Goal: Transaction & Acquisition: Purchase product/service

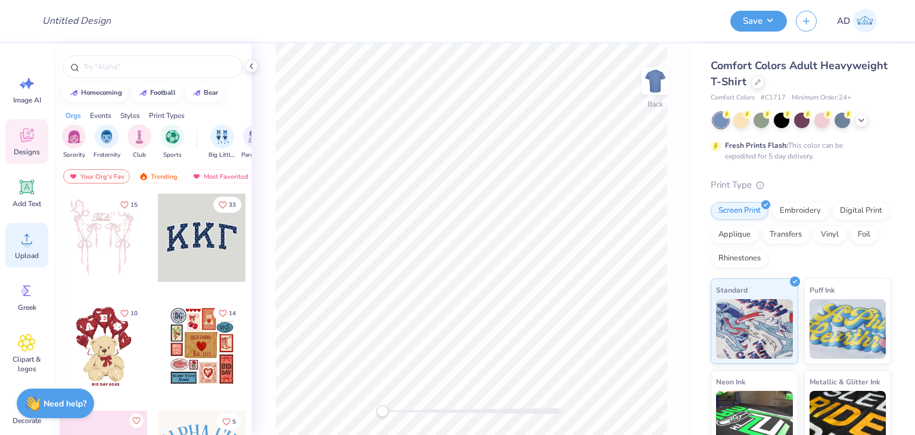
click at [21, 233] on icon at bounding box center [27, 239] width 18 height 18
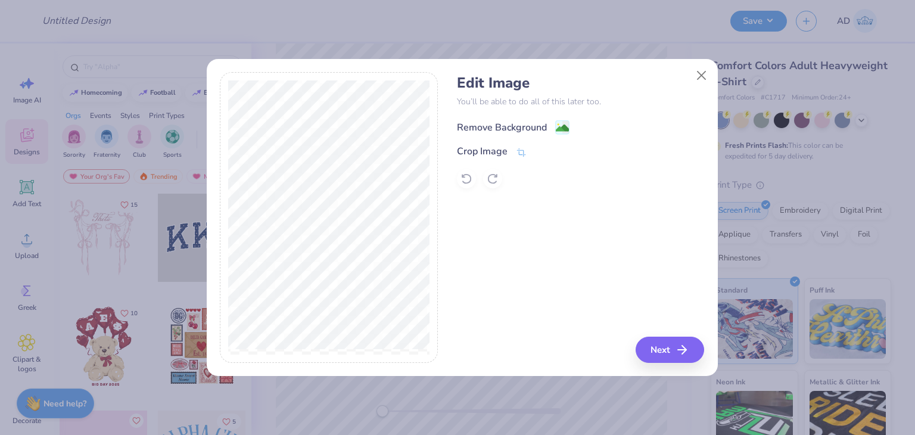
click at [516, 126] on div "Remove Background" at bounding box center [502, 127] width 90 height 14
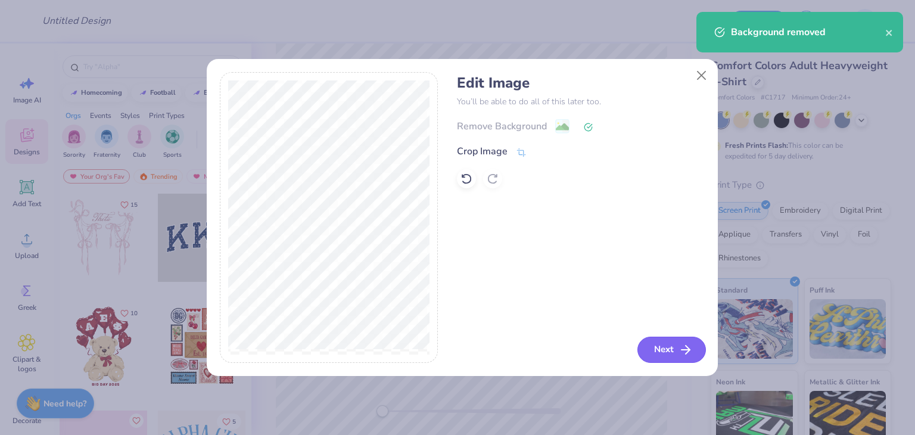
click at [661, 349] on button "Next" at bounding box center [672, 350] width 69 height 26
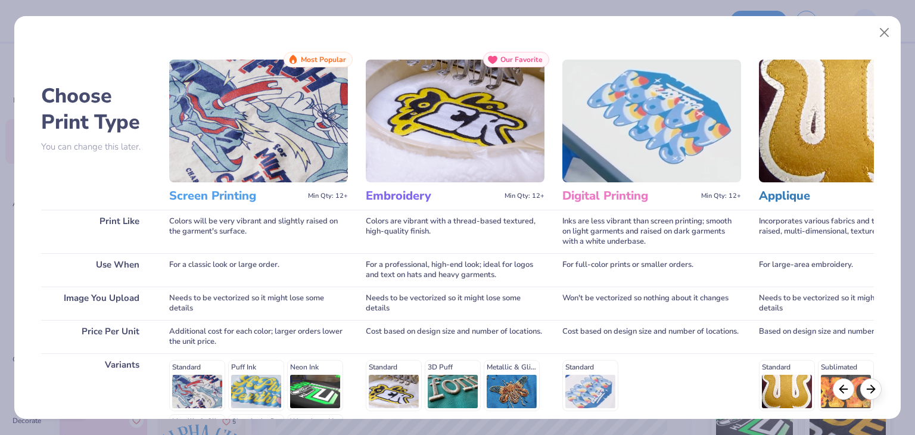
scroll to position [159, 0]
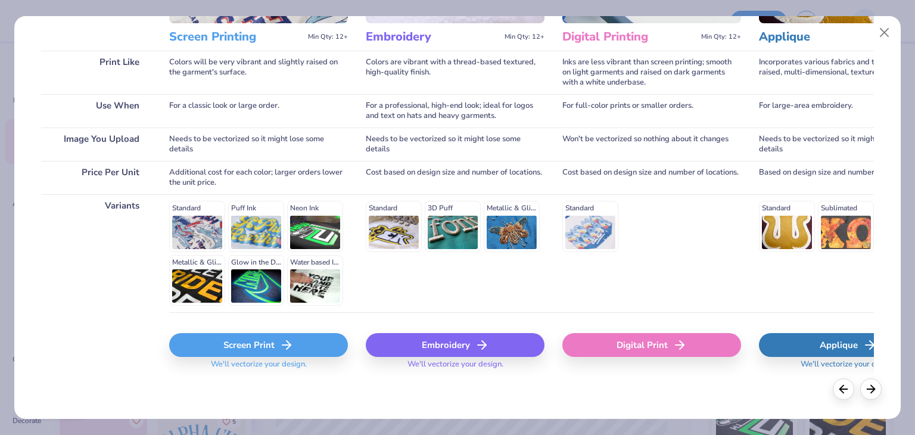
click at [263, 349] on div "Screen Print" at bounding box center [258, 345] width 179 height 24
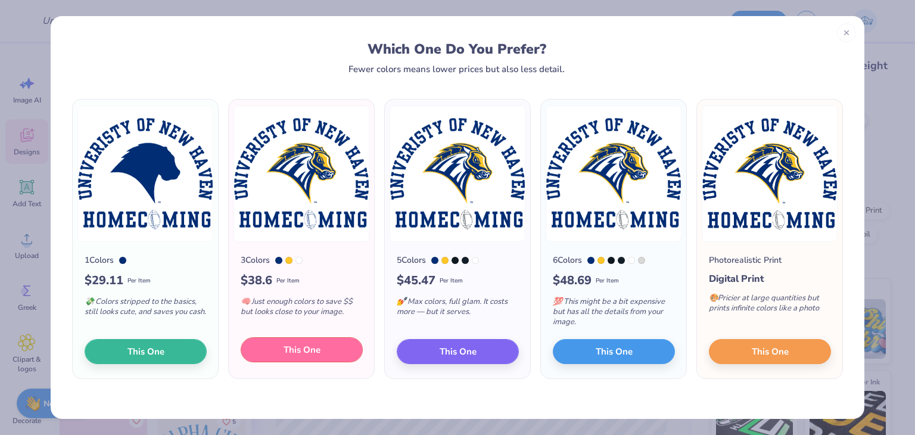
click at [305, 353] on span "This One" at bounding box center [302, 350] width 37 height 14
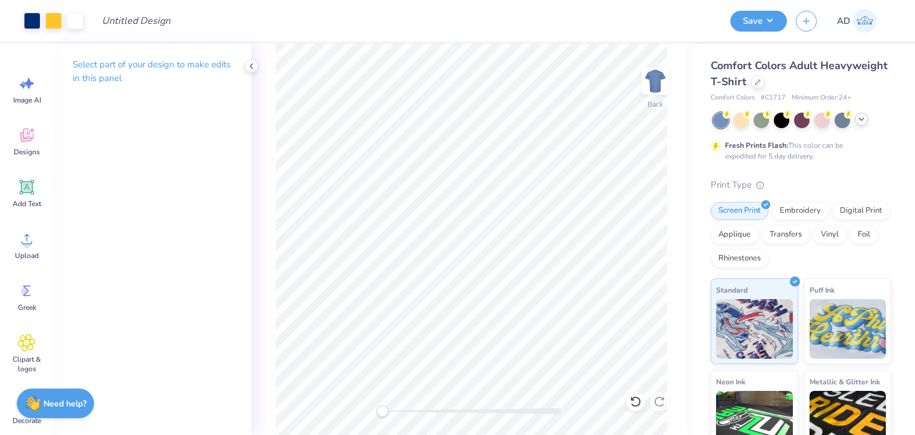
click at [864, 116] on icon at bounding box center [862, 119] width 10 height 10
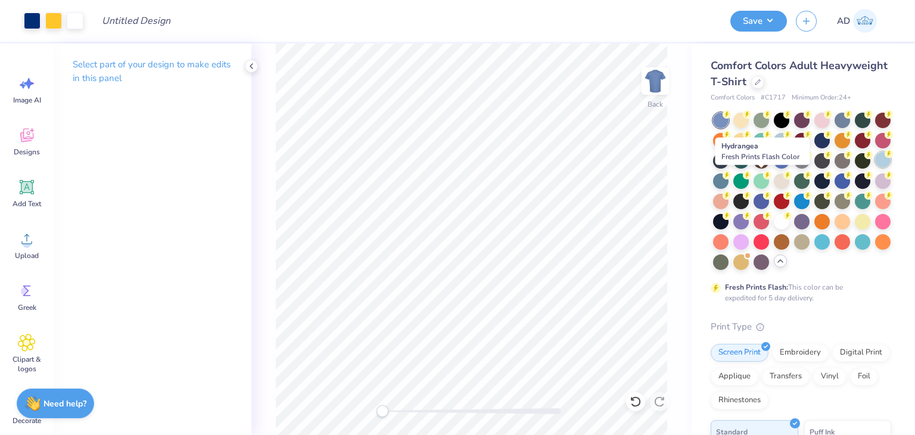
click at [885, 158] on icon at bounding box center [889, 154] width 8 height 8
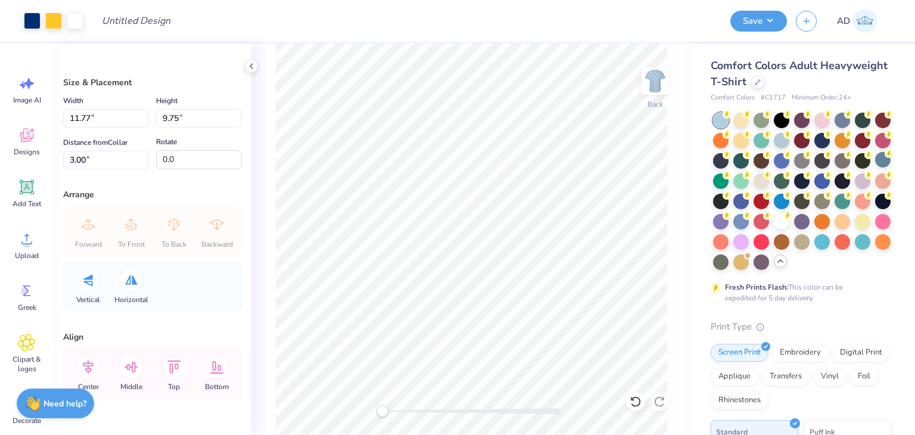
type input "10.91"
type input "9.03"
type input "3.72"
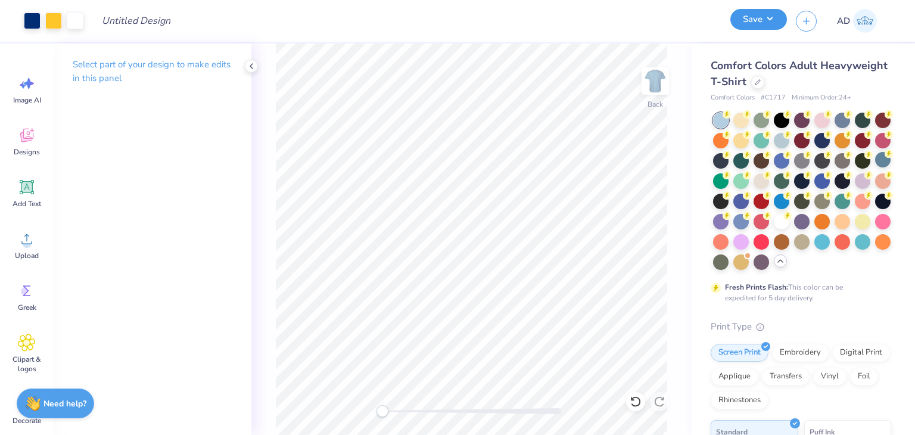
click at [765, 17] on button "Save" at bounding box center [759, 19] width 57 height 21
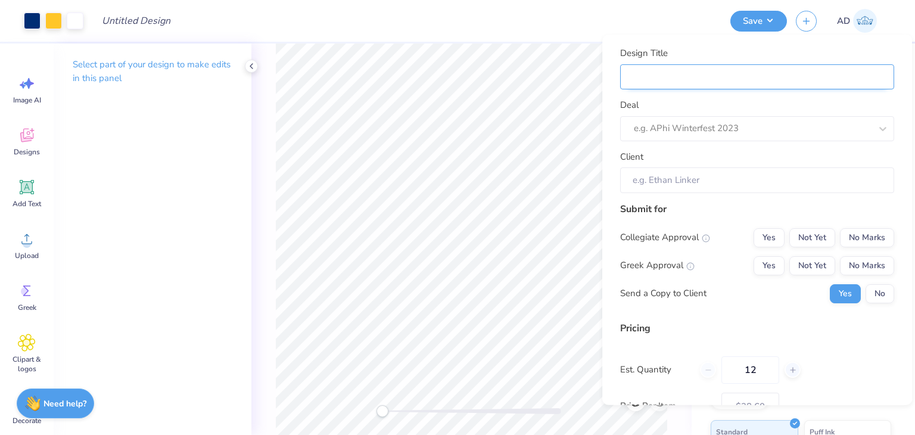
click at [642, 73] on input "Design Title" at bounding box center [757, 76] width 274 height 25
type input "U"
type input "Un"
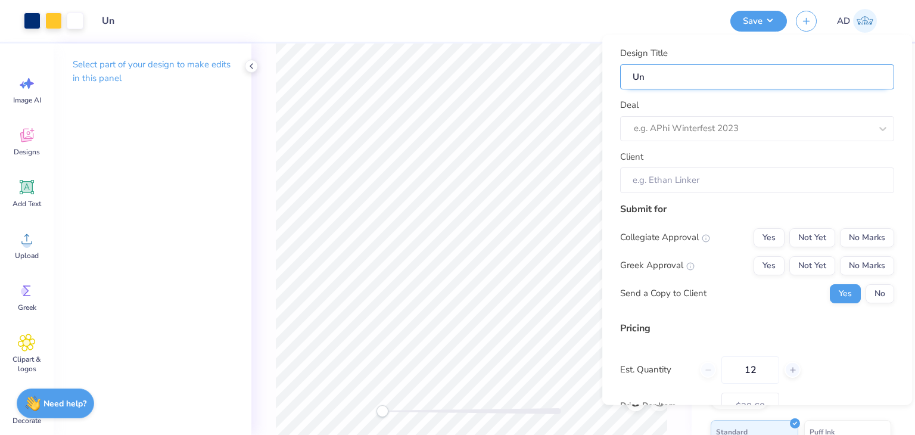
type input "Uni"
type input "Univ"
type input "Unive"
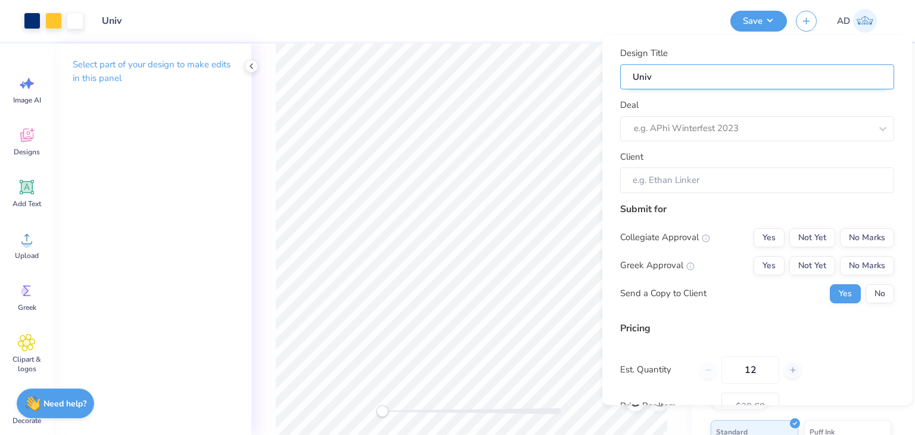
type input "Unive"
type input "Univer"
type input "Univers"
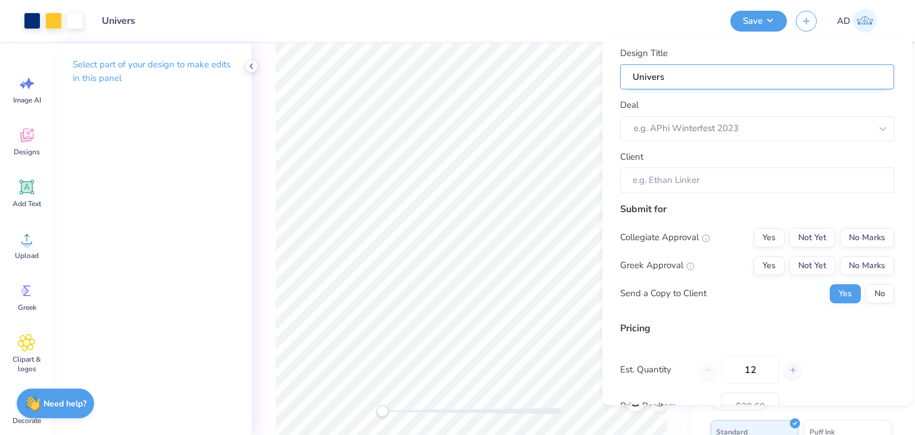
type input "Universi"
type input "Universit"
type input "University"
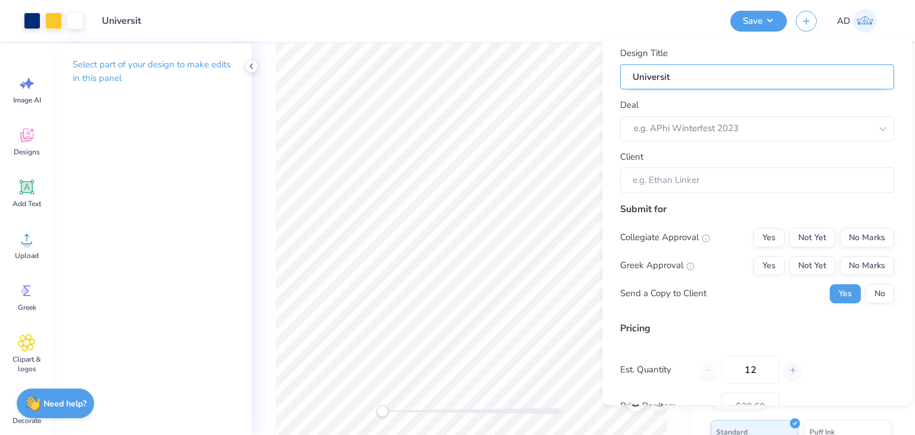
type input "University"
type input "University o"
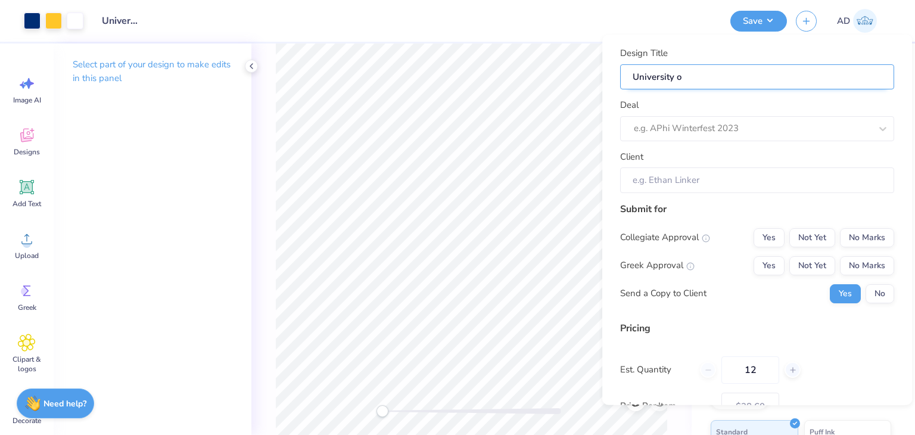
type input "University"
type input "Universit"
type input "Universi"
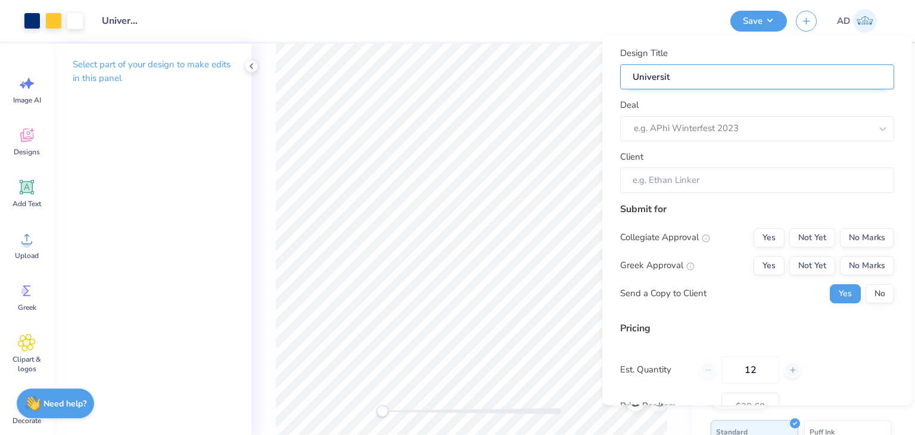
type input "Universi"
type input "Univers"
type input "Unive"
type input "Univ"
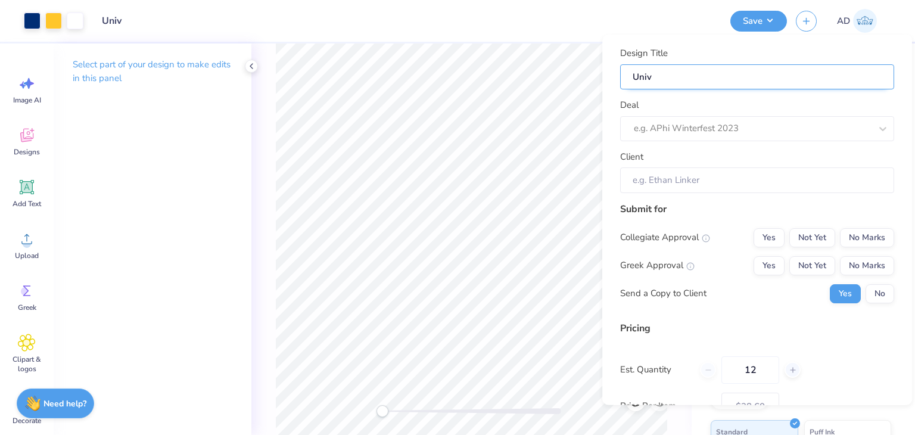
type input "Uni"
type input "Un"
type input "U"
type input "H"
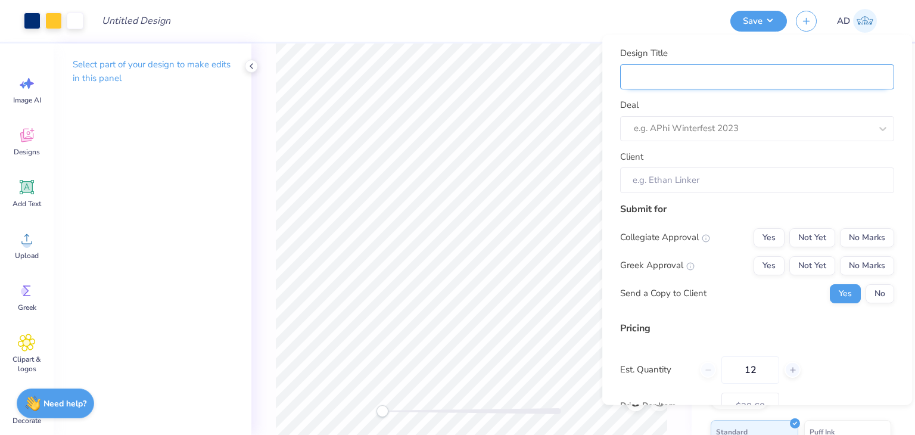
type input "H"
type input "Ho"
type input "Hom"
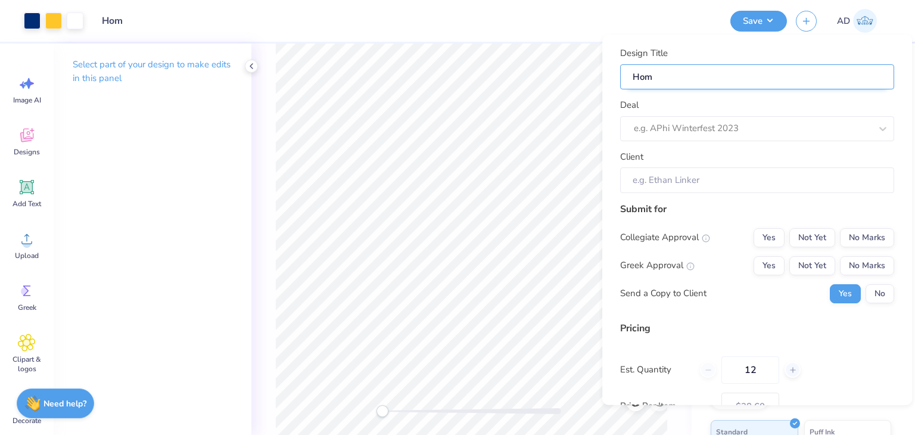
type input "Home"
type input "Homec"
type input "Homeco"
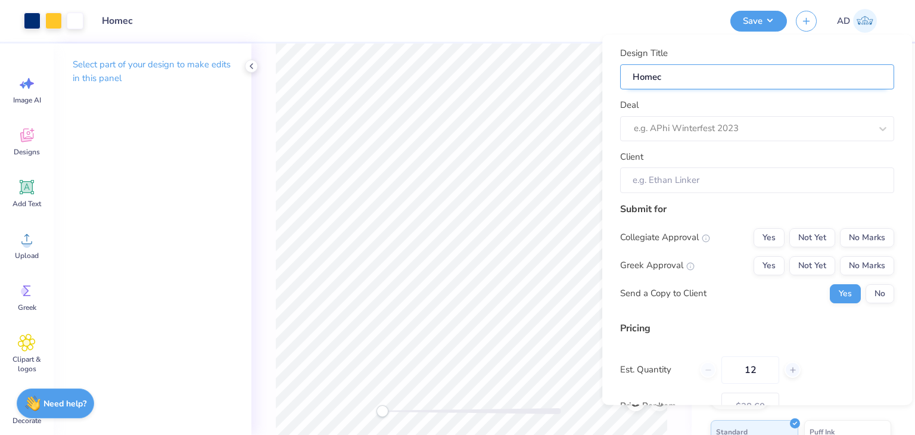
type input "Homeco"
type input "Homecom"
type input "Homecomi"
type input "Homecomin"
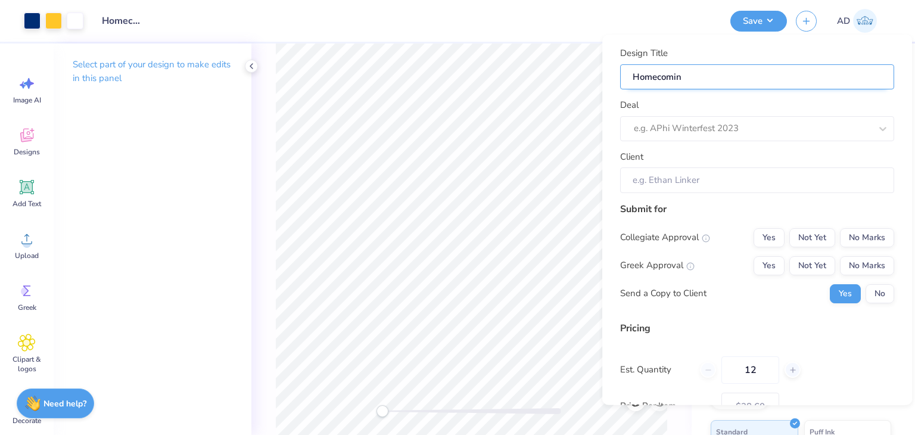
type input "Homecoming"
type input "Homecoming s"
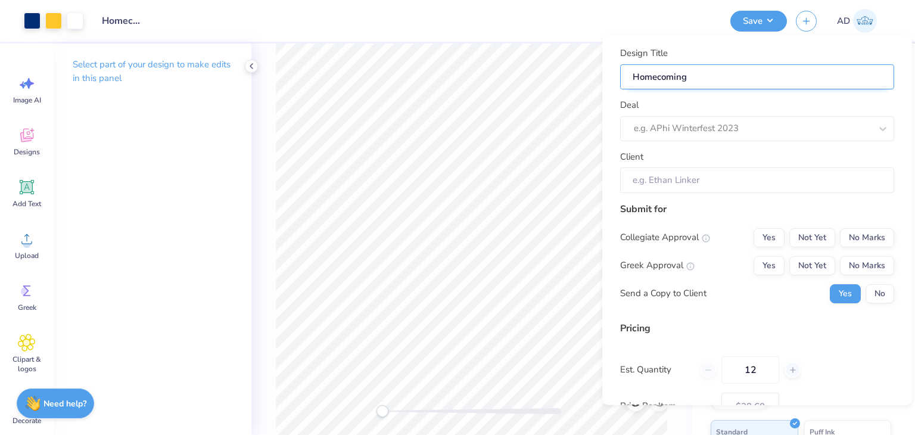
type input "Homecoming s"
type input "Homecoming sh"
type input "Homecoming shi"
type input "Homecoming shir"
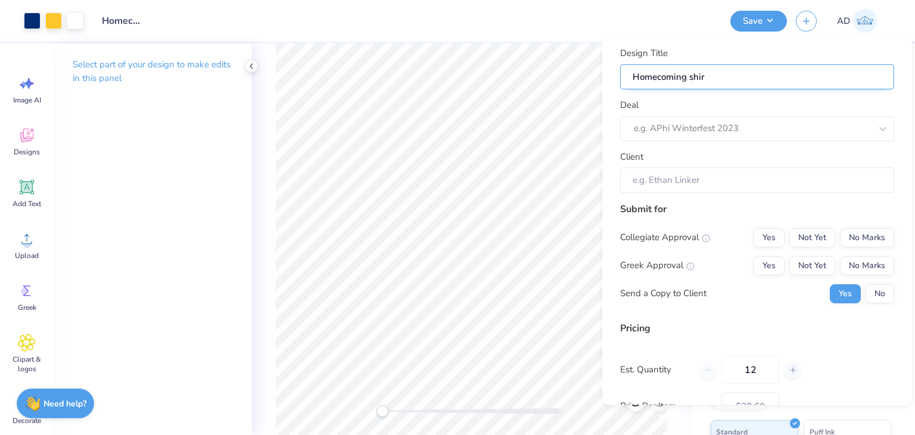
type input "Homecoming shirt"
type input "Homecoming shirts"
type input "Homecoming shirts f"
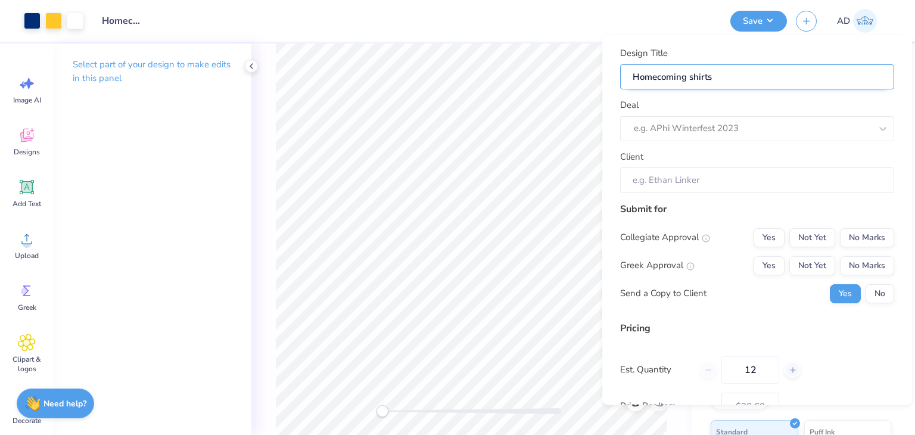
type input "Homecoming shirts f"
type input "Homecoming shirts fo"
type input "Homecoming shirts for"
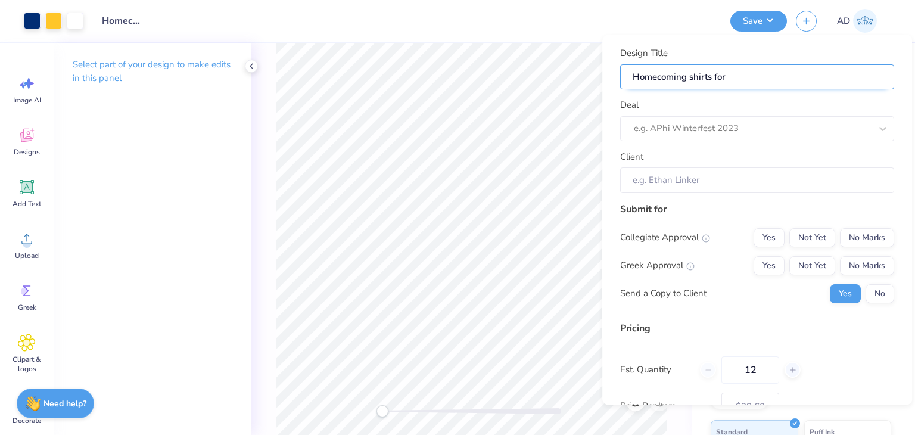
type input "Homecoming shirts for"
type input "Homecoming shirts for U"
type input "Homecoming shirts for Un"
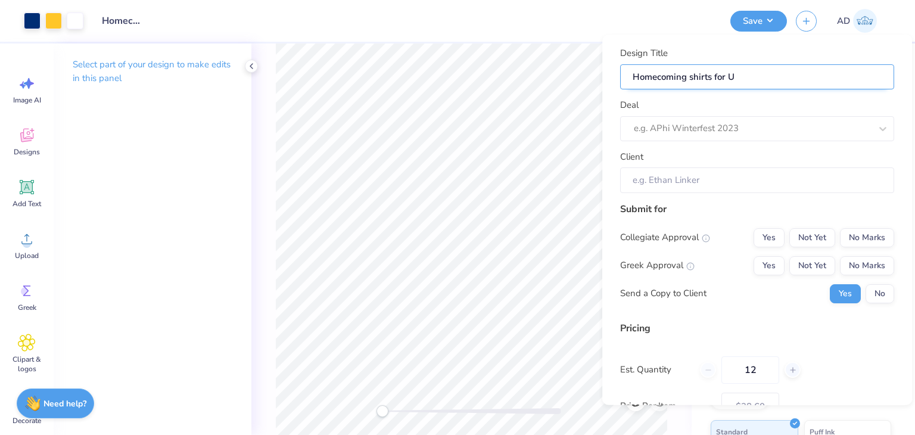
type input "Homecoming shirts for Un"
type input "Homecoming shirts for Uni"
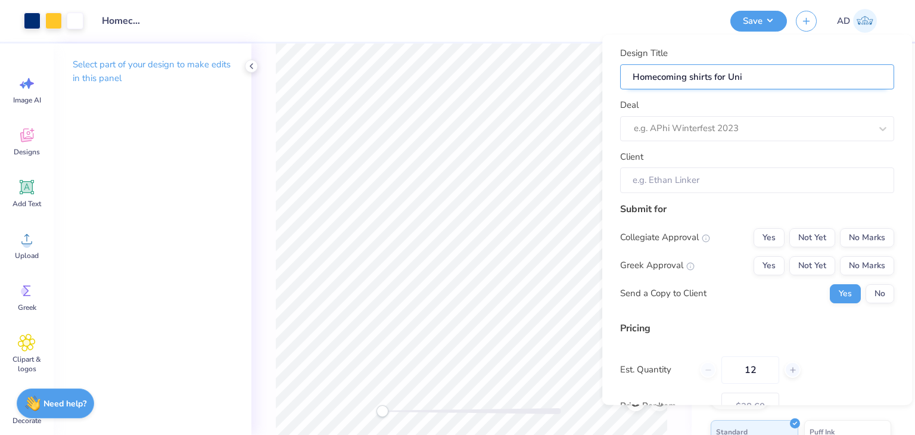
type input "Homecoming shirts for Uni o"
type input "Homecoming shirts for Uni of"
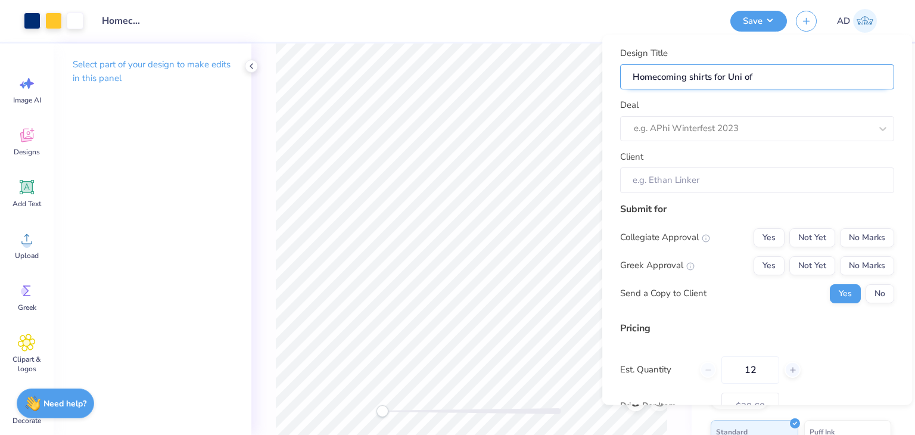
type input "Homecoming shirts for Uni of"
type input "Homecoming shirts for Uni of N"
type input "Homecoming shirts for Uni of Ne"
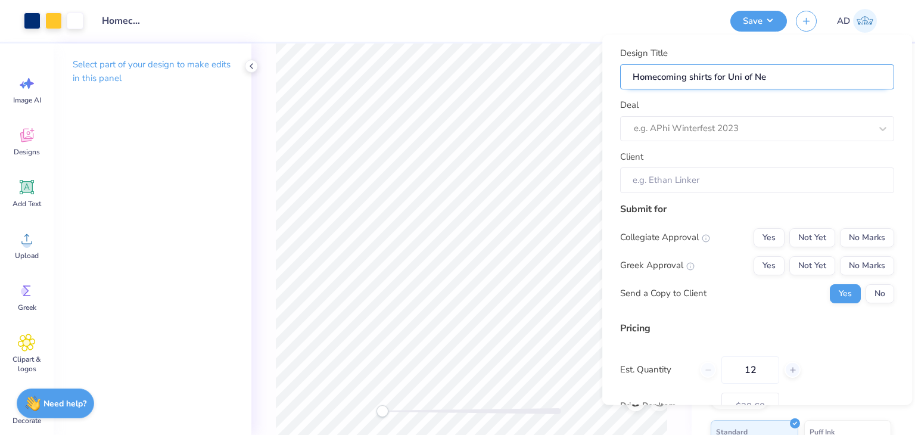
type input "Homecoming shirts for Uni of New"
type input "Homecoming shirts for Uni of New H"
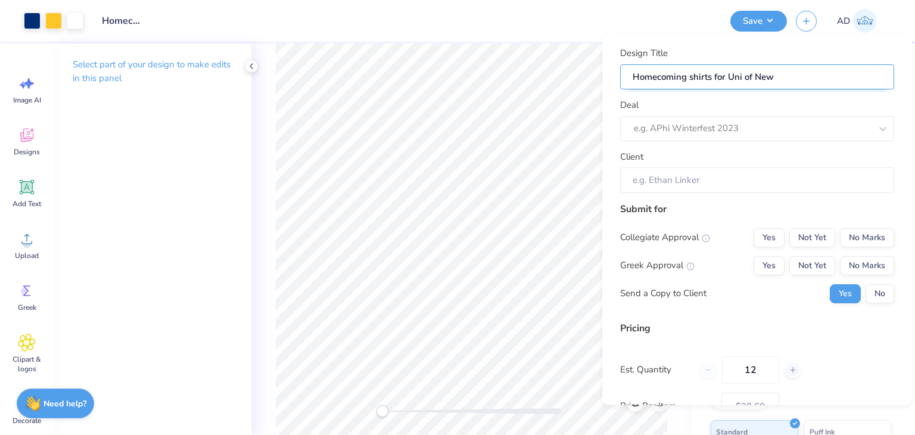
type input "Homecoming shirts for Uni of New H"
type input "Homecoming shirts for Uni of [GEOGRAPHIC_DATA]"
type input "Homecoming shirts for Uni of New Hav"
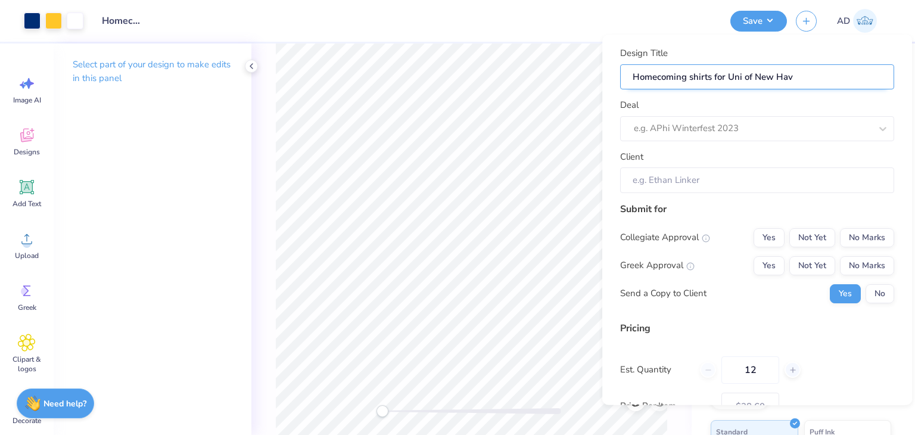
type input "Homecoming shirts for Uni of [GEOGRAPHIC_DATA]"
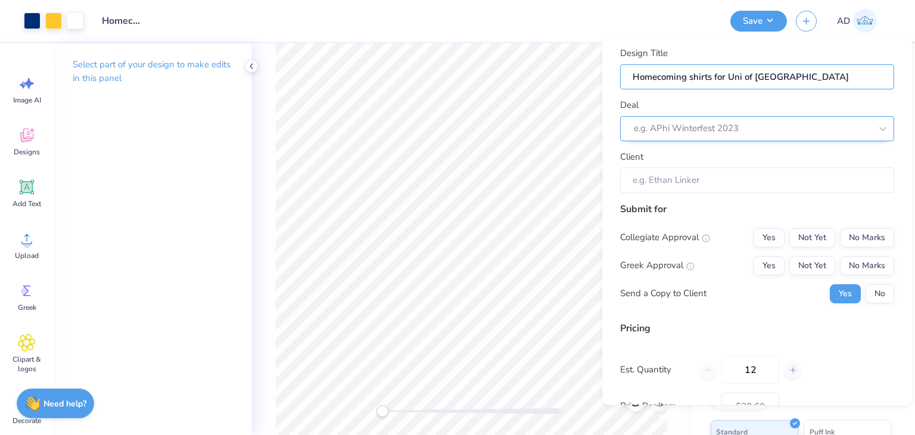
type input "Homecoming shirts for Uni of [GEOGRAPHIC_DATA]"
click at [659, 116] on div "e.g. APhi Winterfest 2023" at bounding box center [757, 128] width 274 height 25
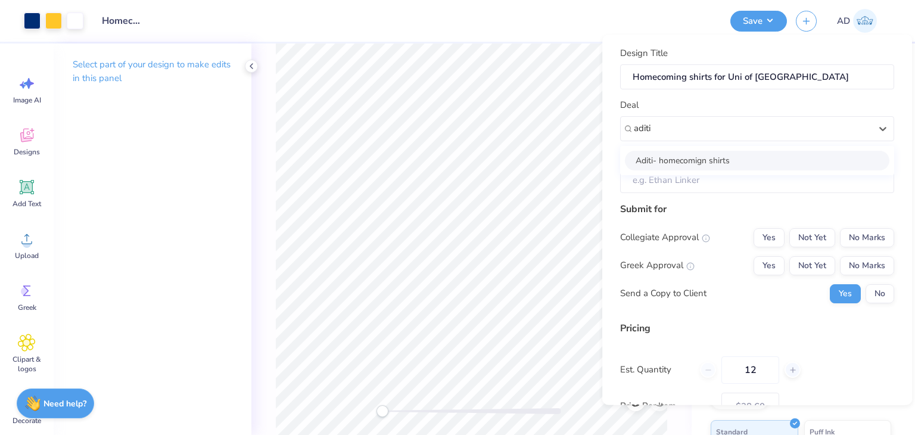
click at [678, 166] on div "Aditi- homecomign shirts" at bounding box center [757, 161] width 265 height 20
type input "aditi"
type input "[PERSON_NAME]"
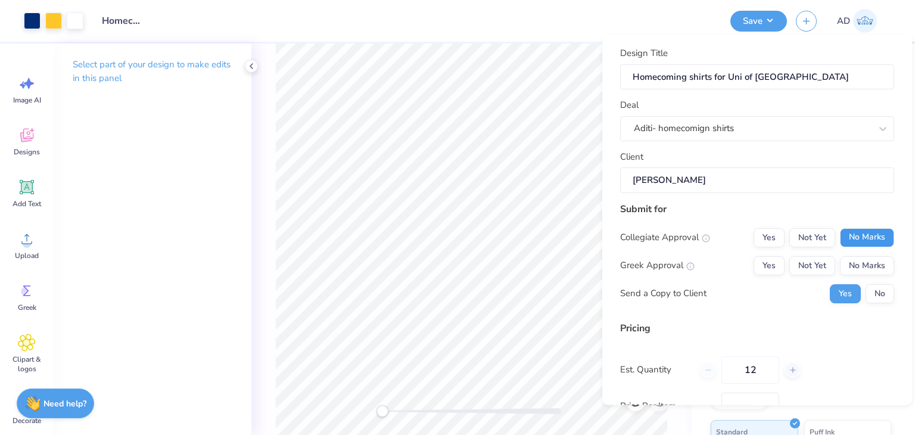
click at [870, 244] on button "No Marks" at bounding box center [867, 237] width 54 height 19
click at [764, 236] on button "Yes" at bounding box center [769, 237] width 31 height 19
click at [854, 266] on button "No Marks" at bounding box center [867, 265] width 54 height 19
type input "$38.60"
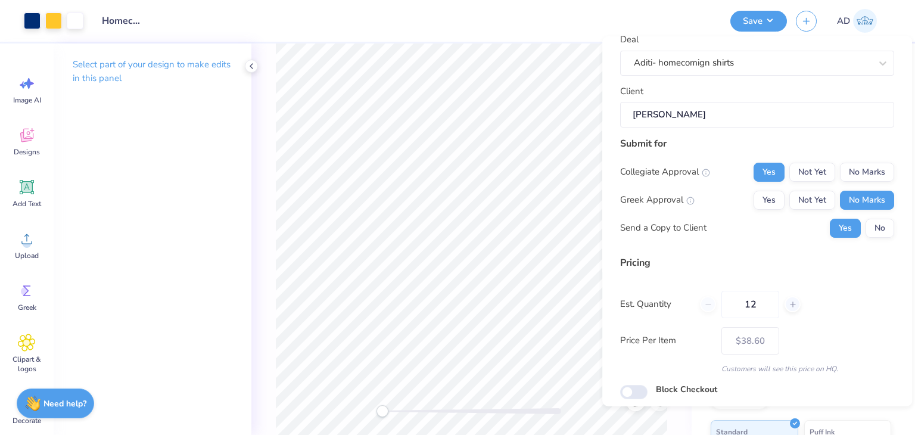
scroll to position [109, 0]
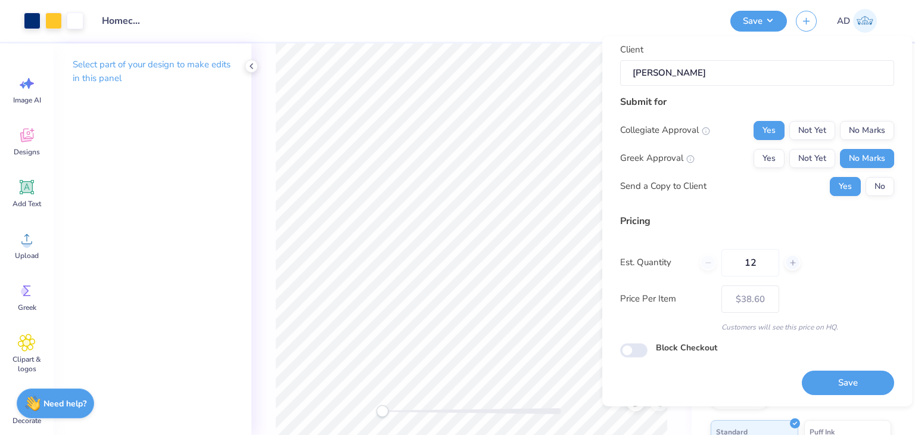
drag, startPoint x: 772, startPoint y: 263, endPoint x: 666, endPoint y: 253, distance: 106.5
click at [666, 253] on div "Est. Quantity 12" at bounding box center [757, 262] width 274 height 27
type input "100"
type input "$16.77"
type input "100"
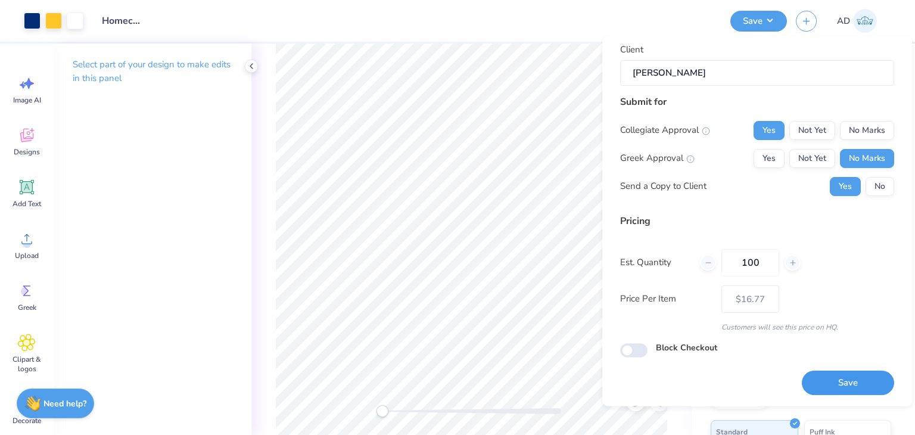
click at [831, 383] on button "Save" at bounding box center [848, 383] width 92 height 24
type input "– –"
